Goal: Task Accomplishment & Management: Manage account settings

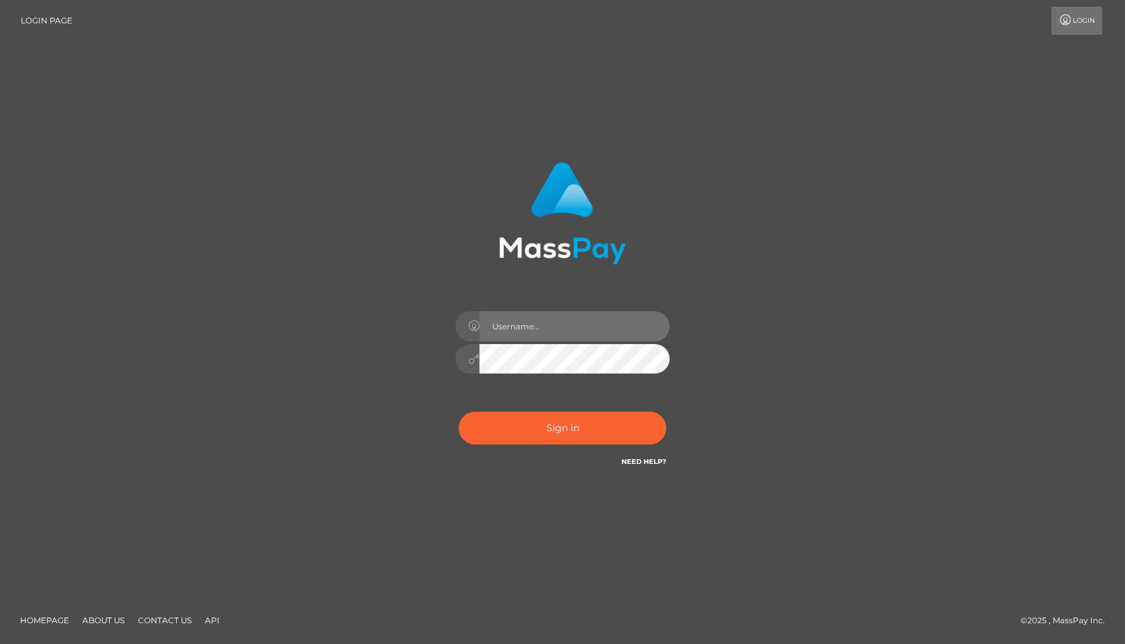
click at [595, 319] on input "text" at bounding box center [575, 326] width 190 height 30
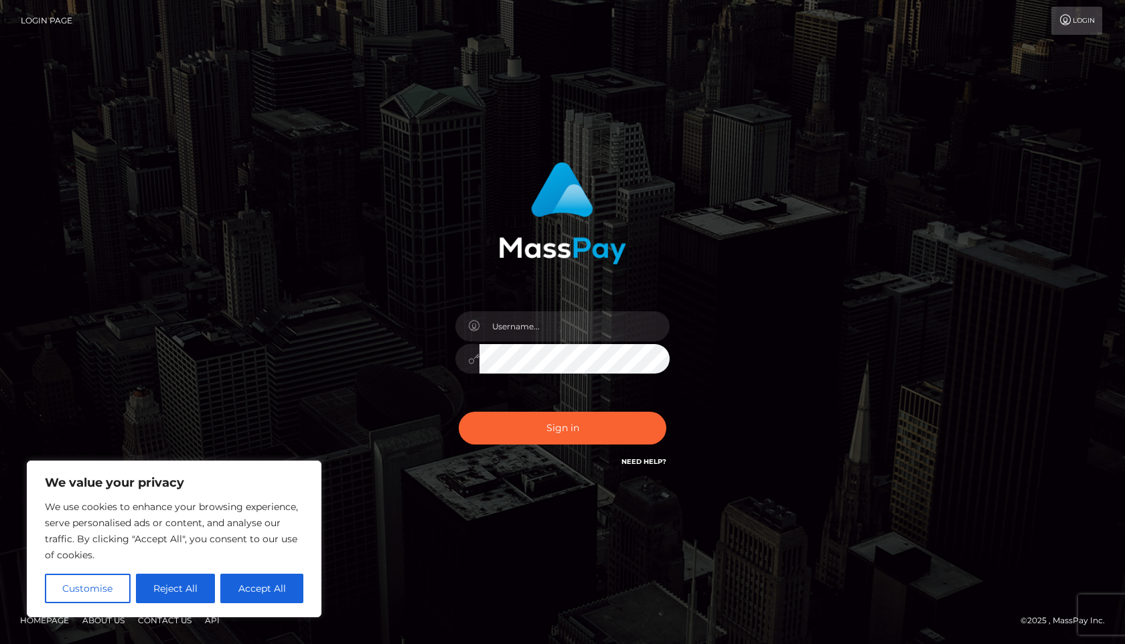
click at [812, 231] on div "Sign in" at bounding box center [563, 322] width 764 height 341
click at [616, 322] on input "text" at bounding box center [575, 326] width 190 height 30
type input "[EMAIL_ADDRESS][DOMAIN_NAME]"
click at [555, 449] on div "Sign in Need Help?" at bounding box center [562, 434] width 234 height 60
click at [576, 426] on button "Sign in" at bounding box center [563, 428] width 208 height 33
